Goal: Task Accomplishment & Management: Manage account settings

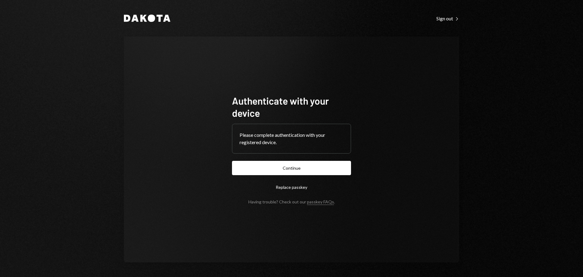
click at [311, 164] on button "Continue" at bounding box center [291, 168] width 119 height 14
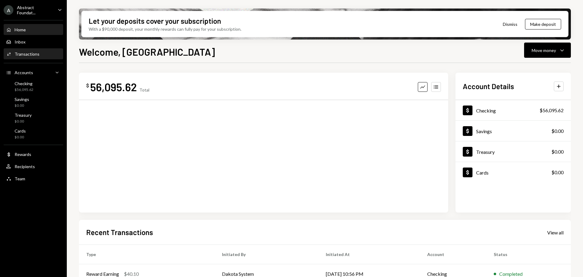
click at [50, 57] on div "Activities Transactions" at bounding box center [33, 54] width 55 height 10
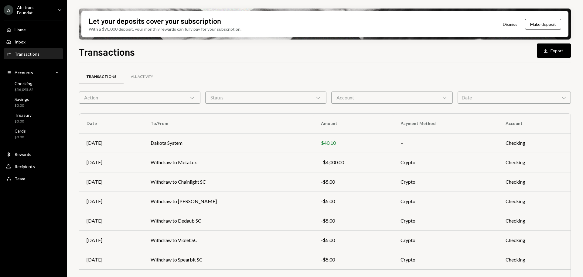
drag, startPoint x: 423, startPoint y: 100, endPoint x: 404, endPoint y: 104, distance: 19.0
click at [422, 100] on div "Account Chevron Down" at bounding box center [391, 97] width 121 height 12
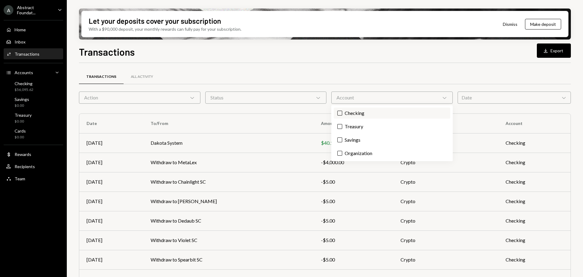
click at [370, 114] on label "Checking" at bounding box center [392, 113] width 117 height 11
click at [342, 114] on button "Checking" at bounding box center [339, 113] width 5 height 5
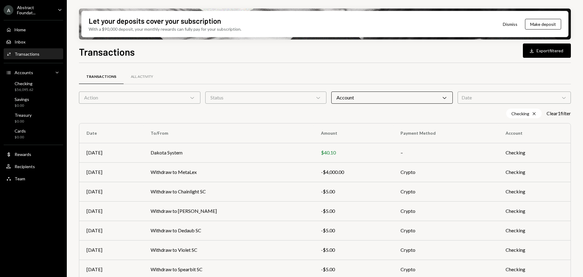
click at [297, 96] on div "Status Chevron Down" at bounding box center [265, 97] width 121 height 12
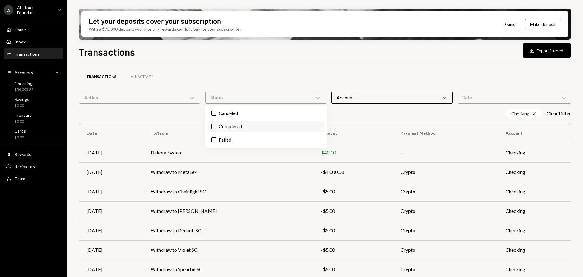
click at [235, 128] on label "Completed" at bounding box center [266, 126] width 117 height 11
click at [216, 128] on button "Completed" at bounding box center [213, 126] width 5 height 5
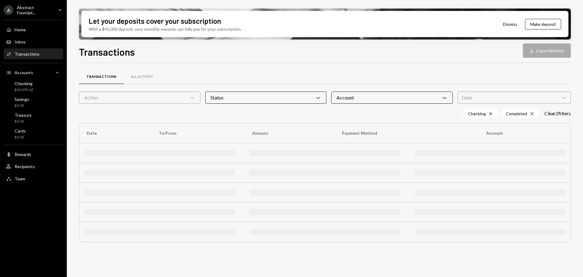
click at [294, 68] on div "Transactions All Activity Action Chevron Down Status Chevron Down Account Chevr…" at bounding box center [325, 158] width 492 height 191
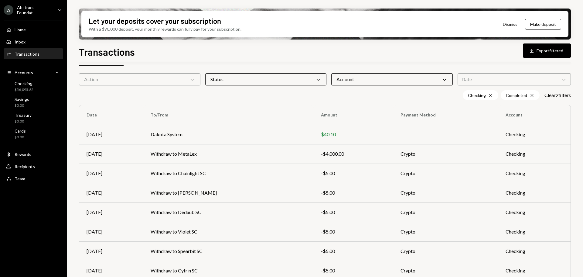
scroll to position [8, 0]
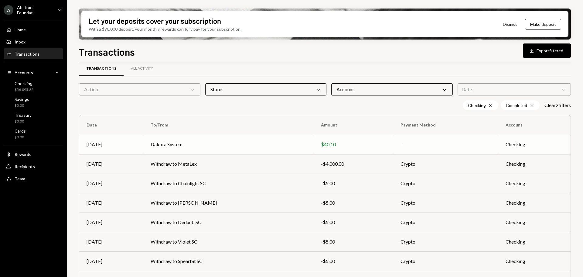
click at [155, 145] on td "Dakota System" at bounding box center [228, 144] width 170 height 19
click at [195, 144] on td "Dakota System" at bounding box center [228, 144] width 170 height 19
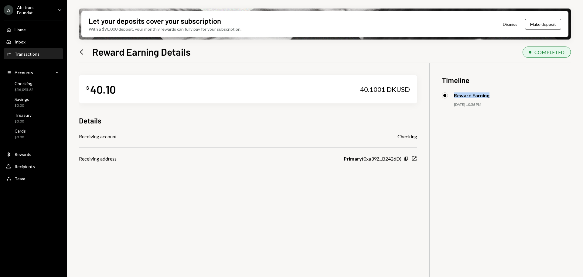
copy div "Reward Earning"
drag, startPoint x: 464, startPoint y: 95, endPoint x: 450, endPoint y: 95, distance: 14.3
click at [450, 95] on div "Reward Earning" at bounding box center [506, 95] width 129 height 6
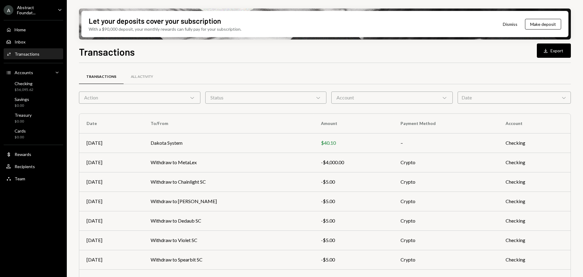
click at [37, 9] on div "Abstract Foundat..." at bounding box center [35, 10] width 36 height 10
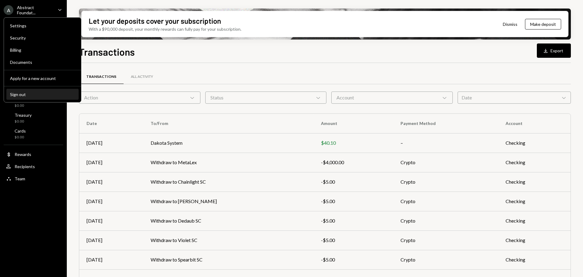
click at [22, 93] on div "Sign out" at bounding box center [42, 94] width 65 height 5
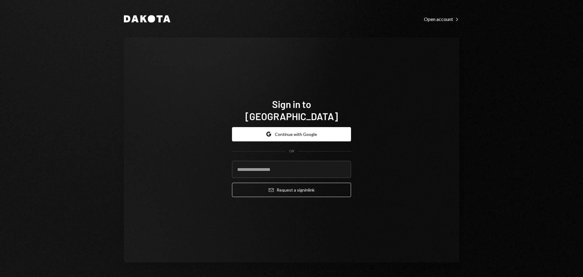
type input "**********"
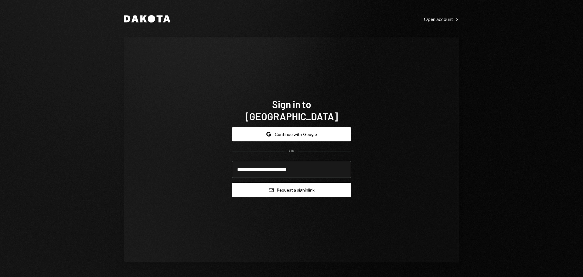
click at [285, 189] on button "Email Request a sign in link" at bounding box center [291, 190] width 119 height 14
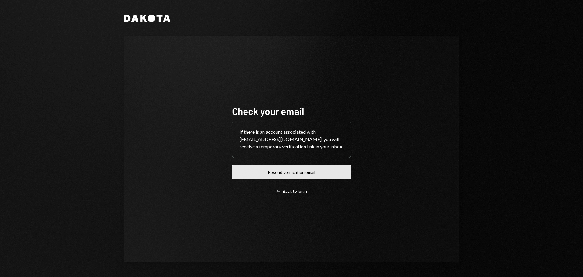
click at [271, 172] on button "Resend verification email" at bounding box center [291, 172] width 119 height 14
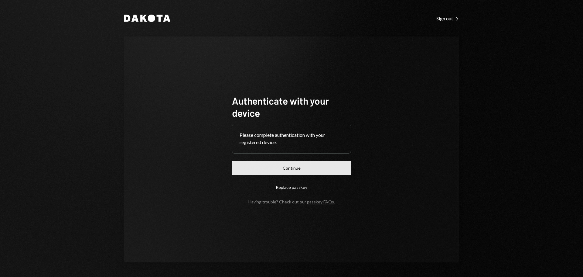
click at [300, 169] on button "Continue" at bounding box center [291, 168] width 119 height 14
